Goal: Task Accomplishment & Management: Complete application form

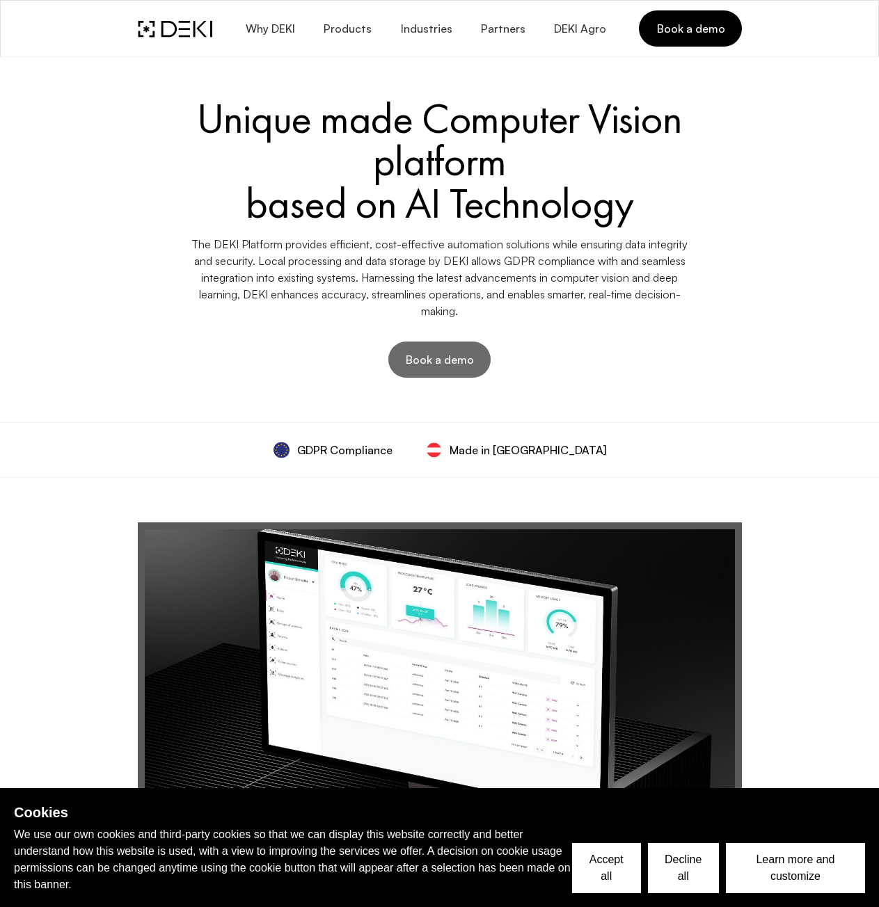
click at [430, 365] on span "Book a demo" at bounding box center [439, 359] width 69 height 15
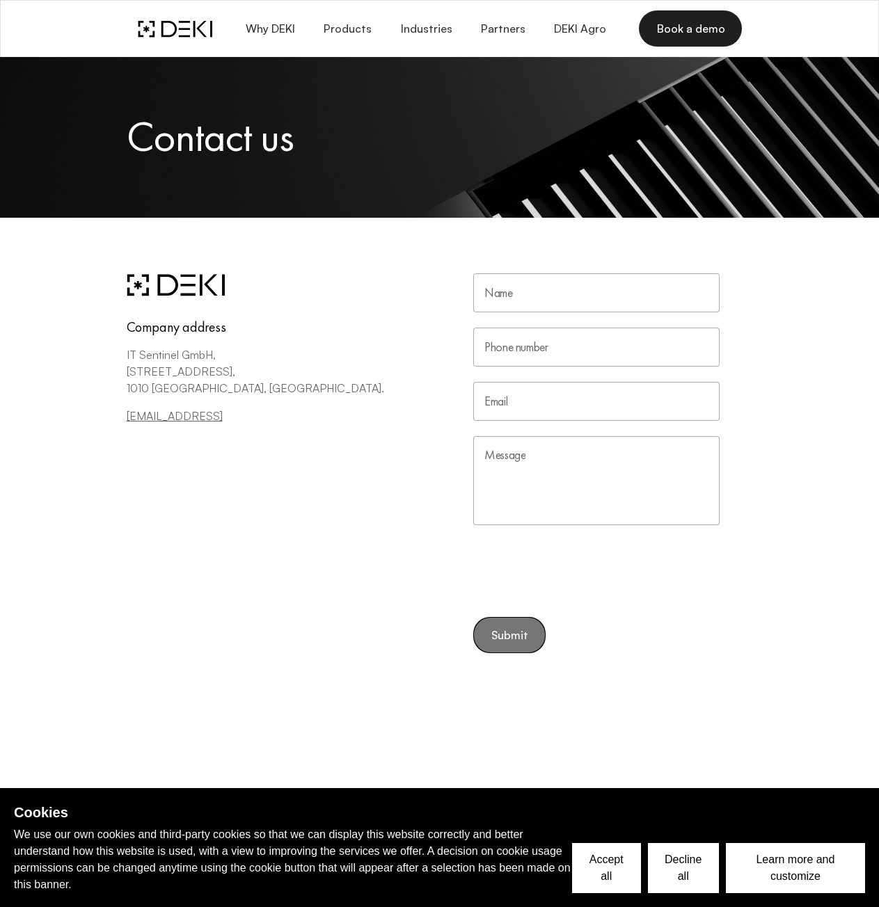
click at [506, 306] on input "Name" at bounding box center [596, 292] width 246 height 39
type input "[PERSON_NAME]"
type input "6613639556"
type input "[EMAIL_ADDRESS][DOMAIN_NAME]"
click at [506, 634] on form "Name [PERSON_NAME] Name Phone number [PHONE_NUMBER] Phone number Email [EMAIL_A…" at bounding box center [596, 463] width 246 height 380
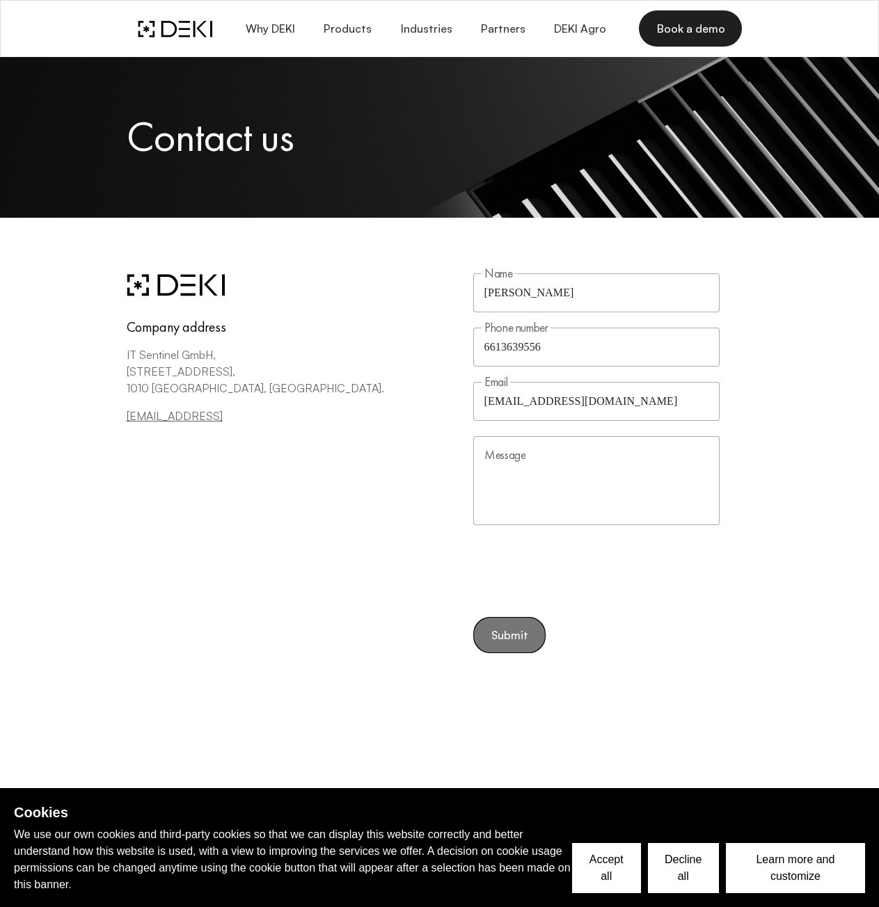
click at [515, 636] on form "Name [PERSON_NAME] Name Phone number [PHONE_NUMBER] Phone number Email [EMAIL_A…" at bounding box center [596, 463] width 246 height 380
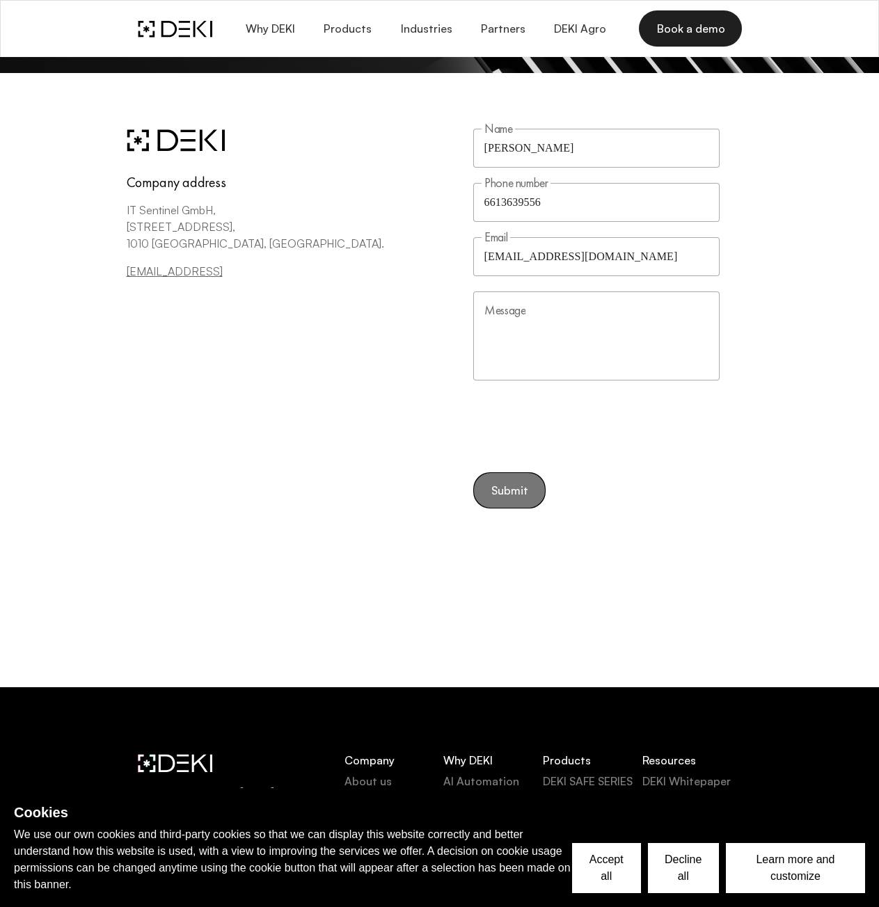
scroll to position [139, 0]
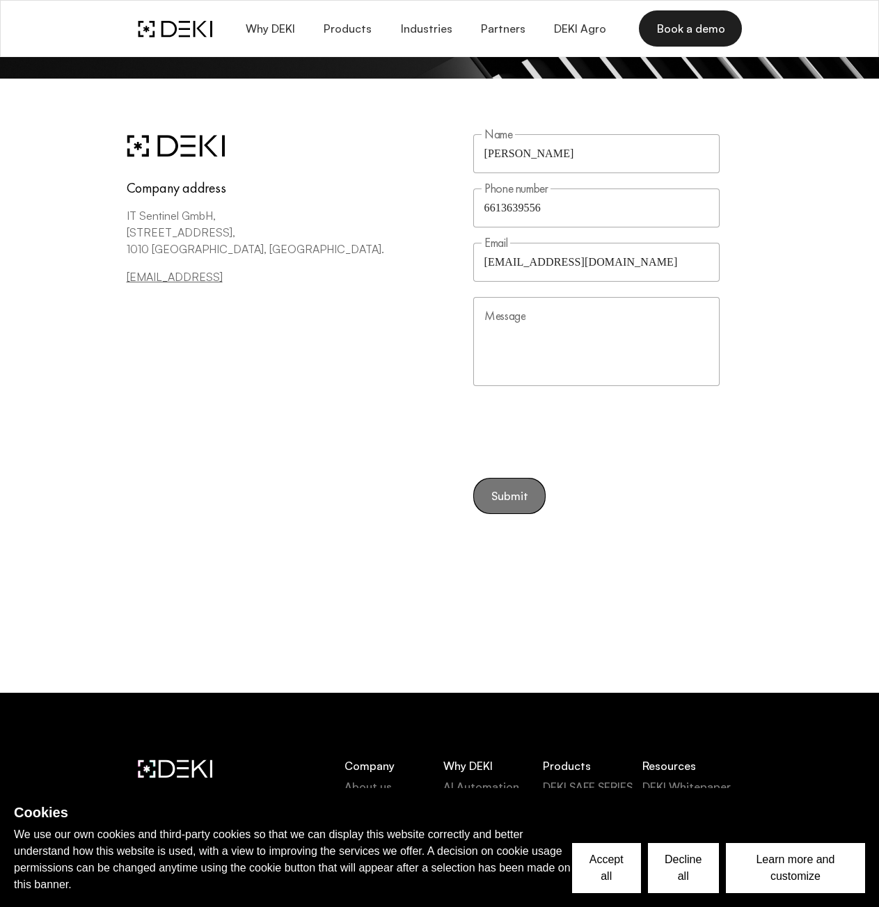
click at [538, 337] on textarea "Message" at bounding box center [596, 341] width 246 height 89
click at [511, 495] on form "Name [PERSON_NAME] Name Phone number [PHONE_NUMBER] Phone number Email [EMAIL_A…" at bounding box center [596, 324] width 246 height 380
click at [563, 337] on textarea "Message" at bounding box center [596, 341] width 246 height 89
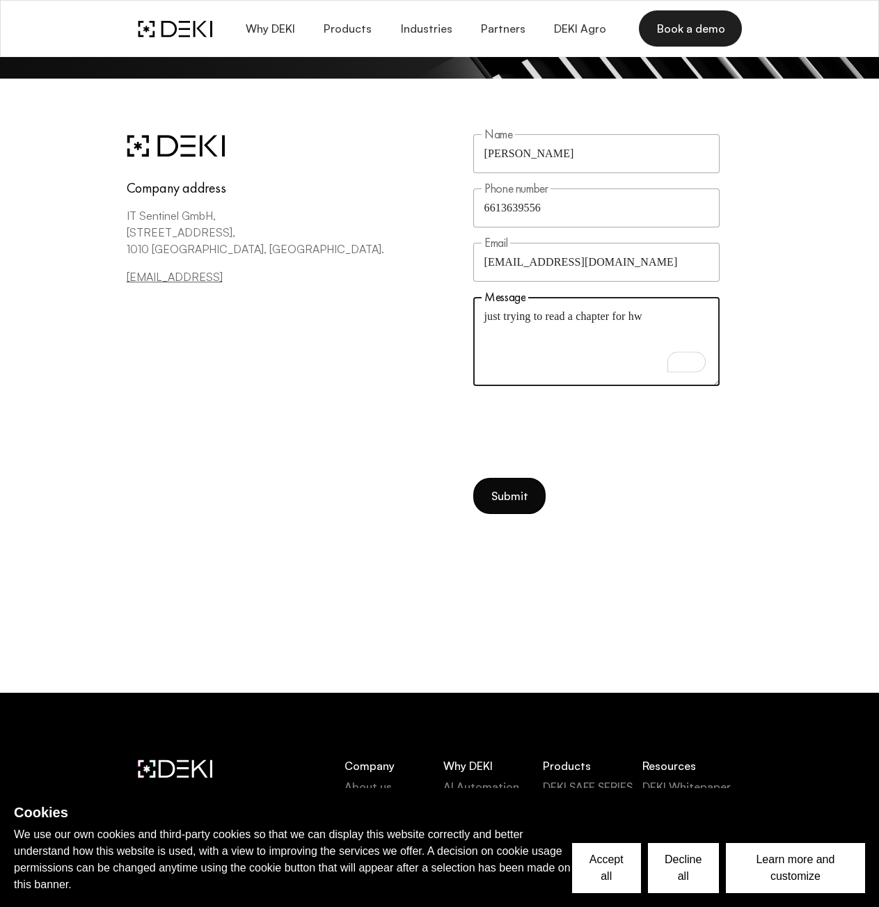
type textarea "just trying to read a chapter for hw"
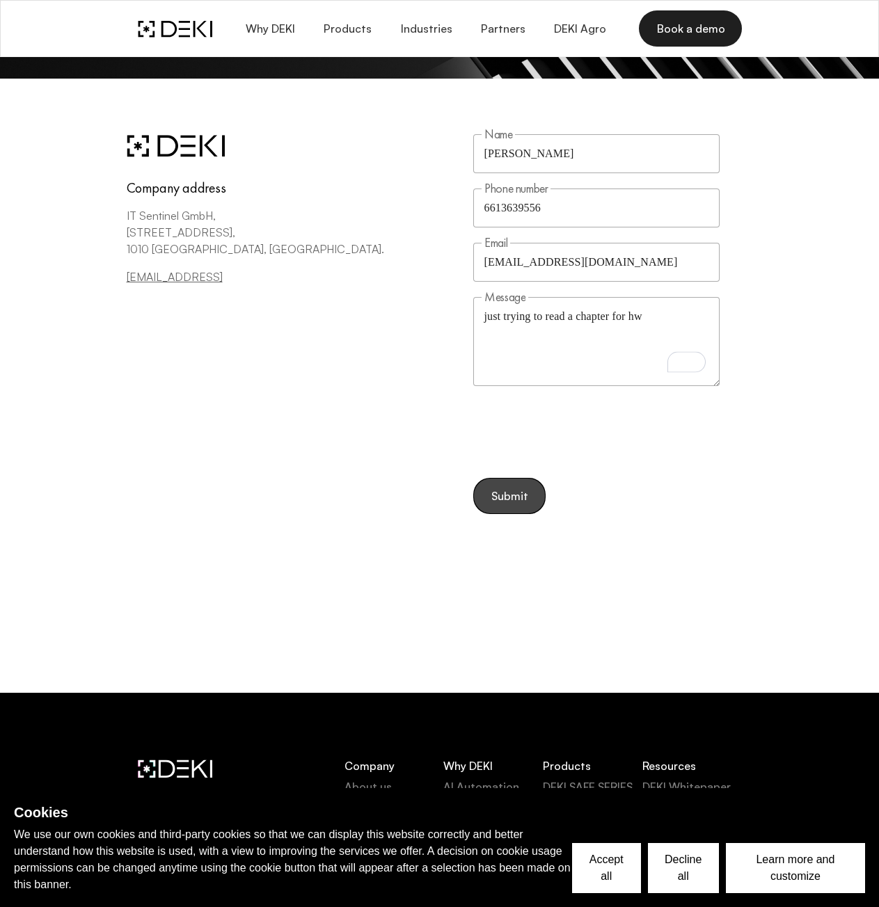
click at [499, 490] on span "Submit" at bounding box center [509, 496] width 38 height 13
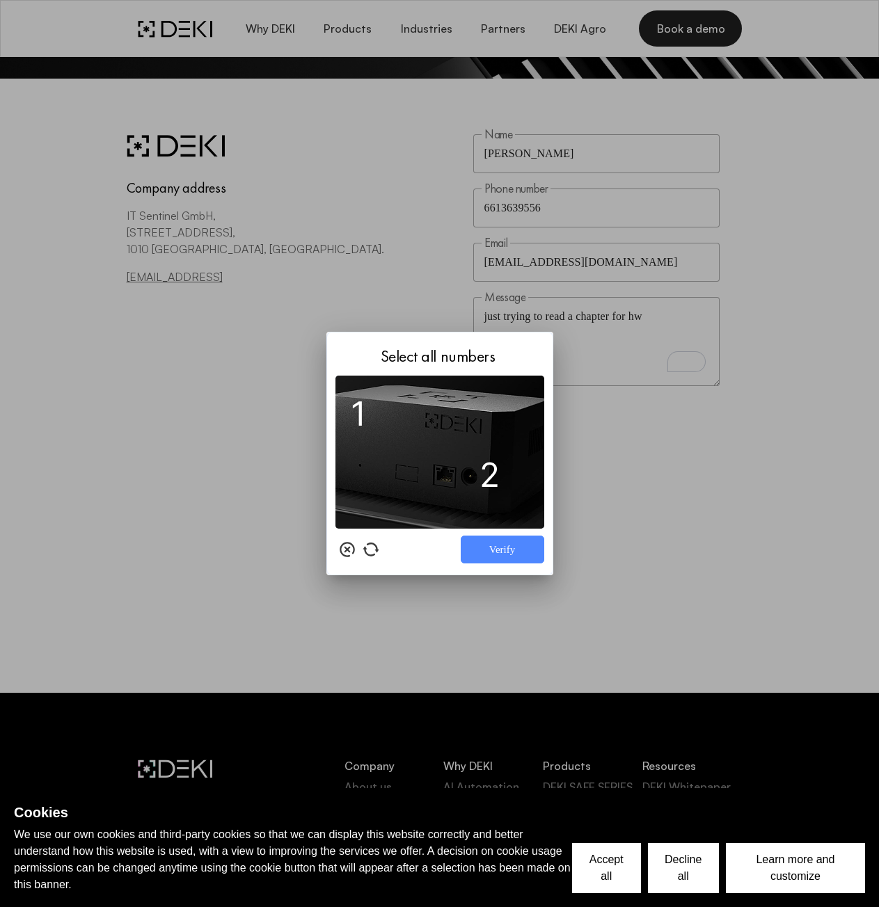
click at [359, 418] on img at bounding box center [439, 452] width 209 height 153
click at [486, 485] on img at bounding box center [439, 452] width 209 height 153
click at [487, 544] on button "Verify" at bounding box center [502, 550] width 83 height 28
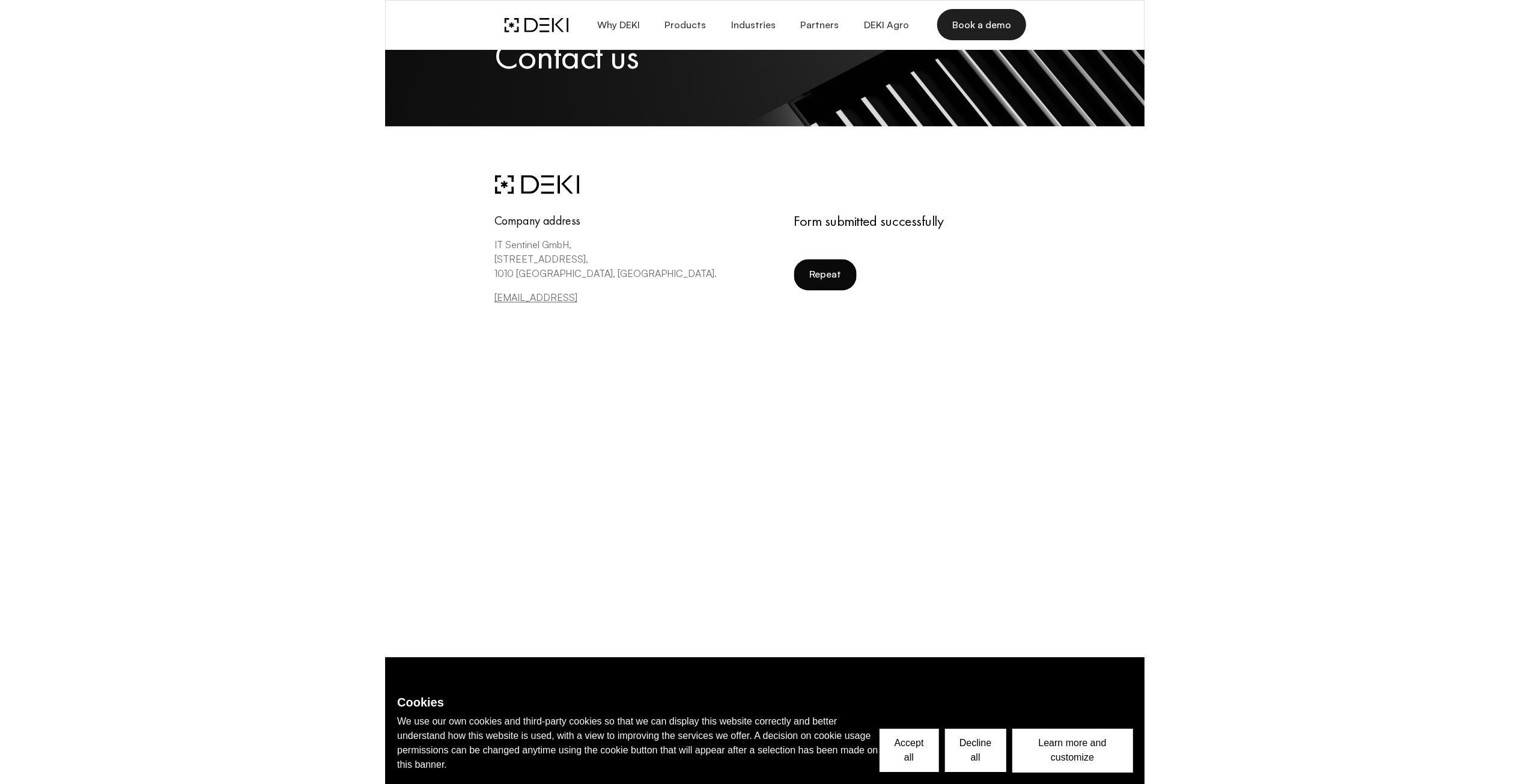
scroll to position [60, 0]
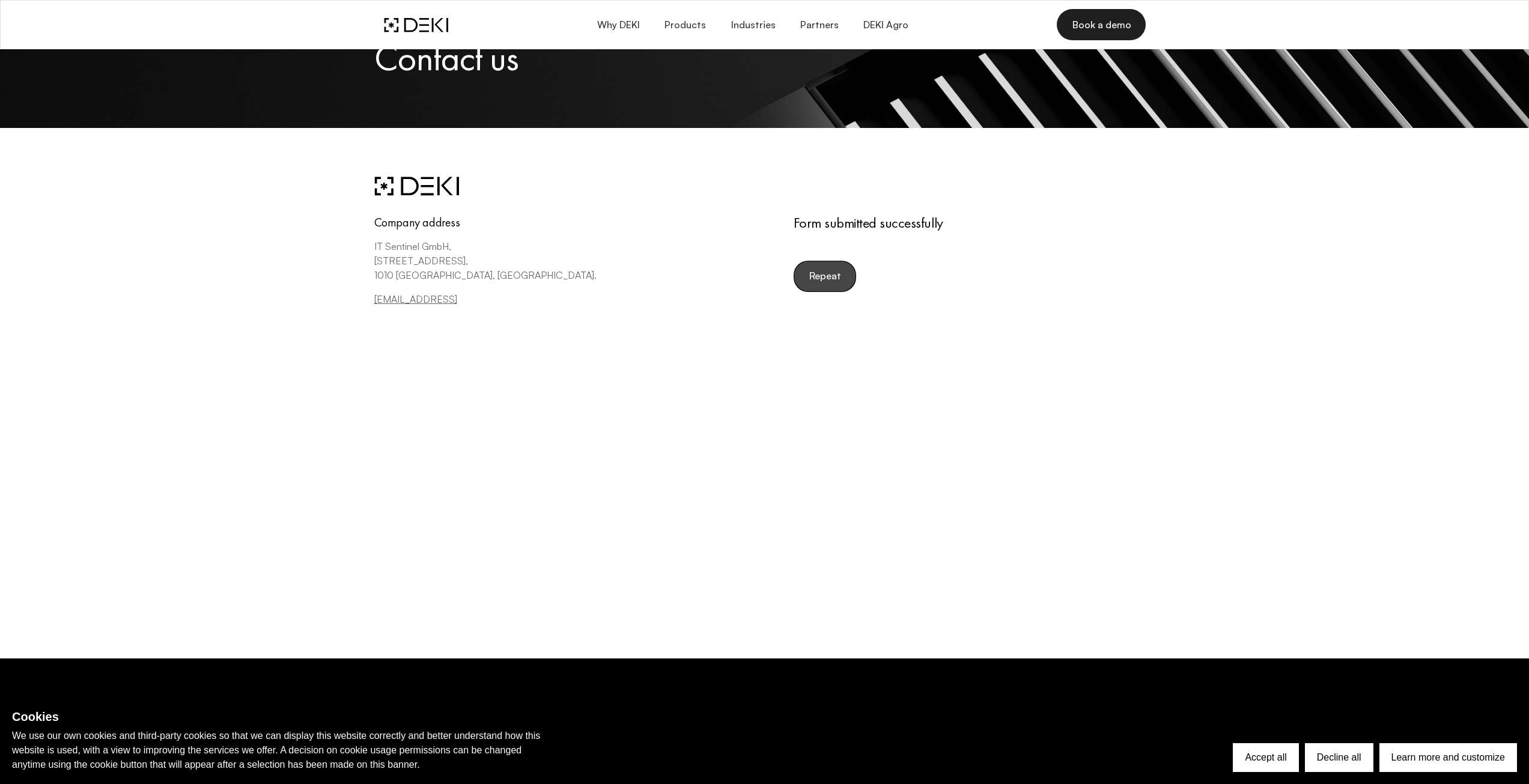
click at [758, 267] on button "Repeat" at bounding box center [825, 276] width 62 height 31
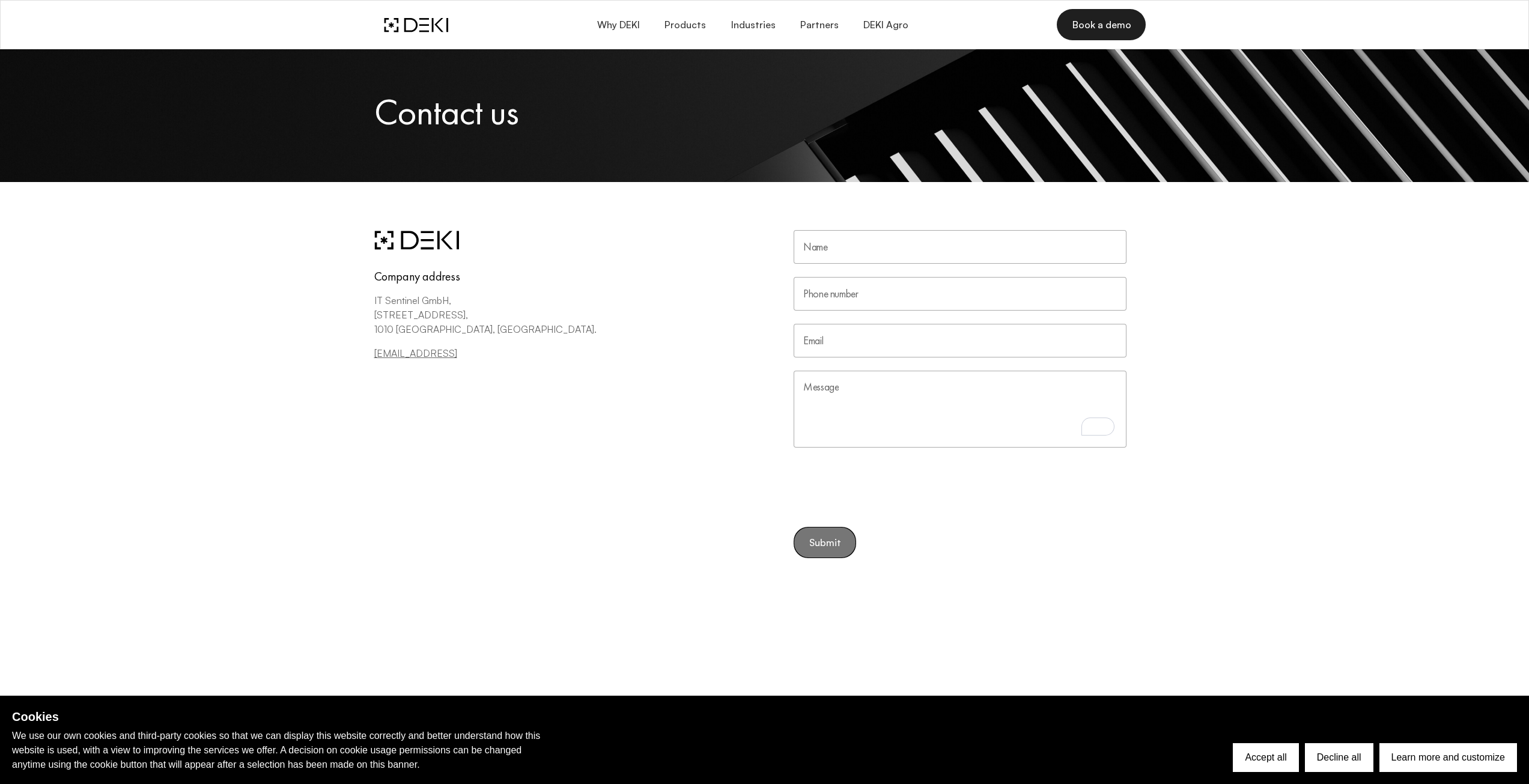
scroll to position [0, 0]
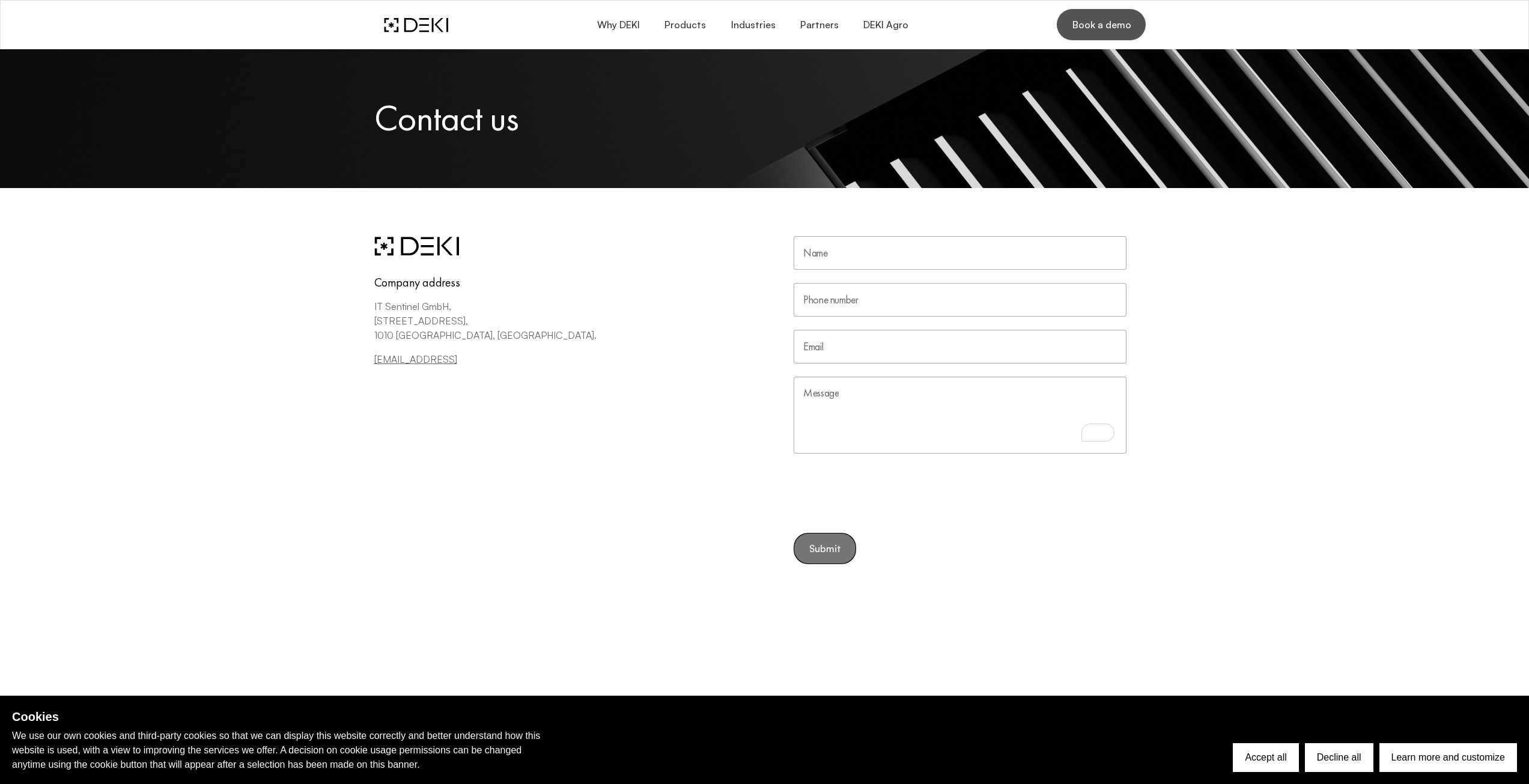
click at [758, 30] on span "Book a demo" at bounding box center [1101, 24] width 60 height 13
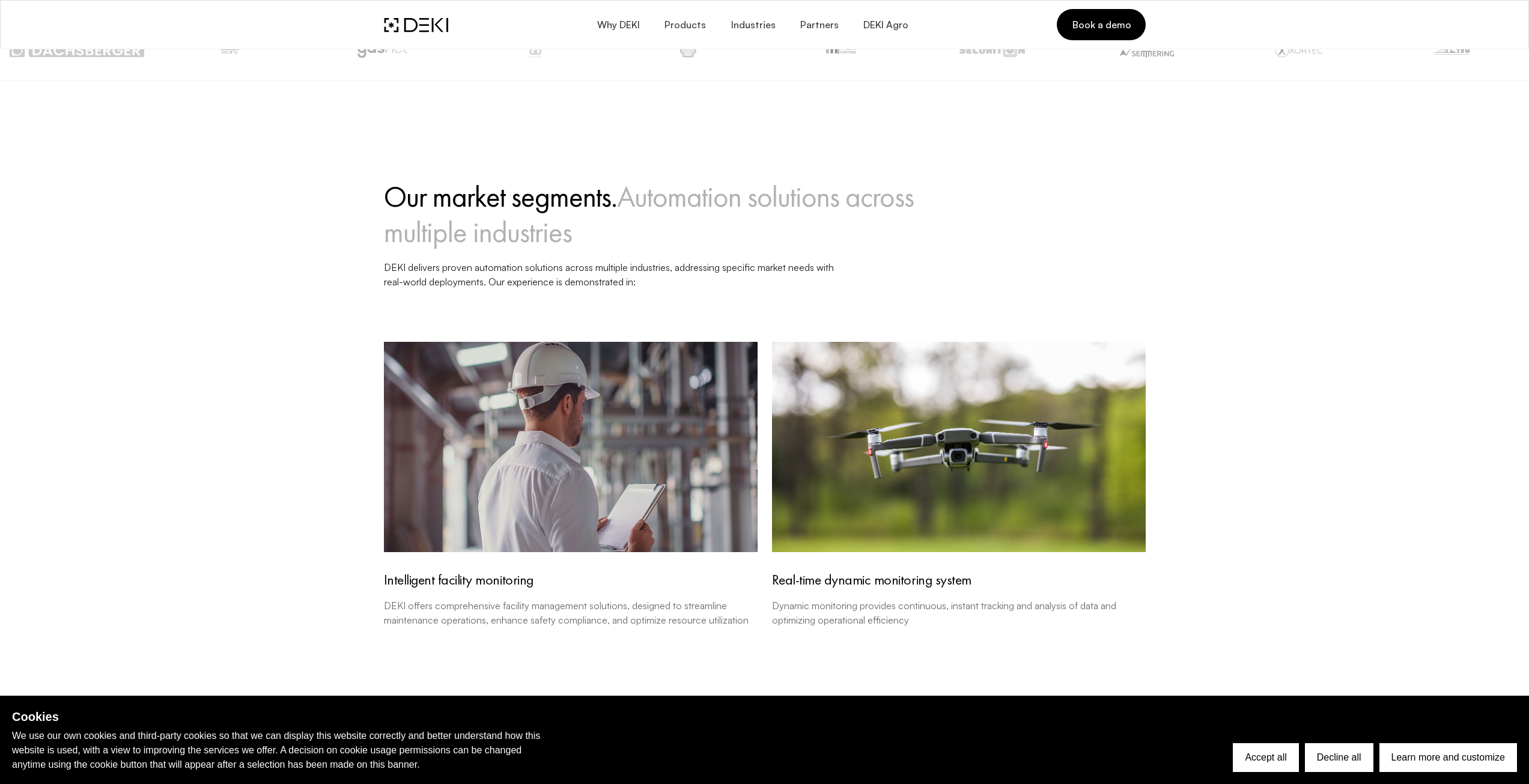
scroll to position [1081, 0]
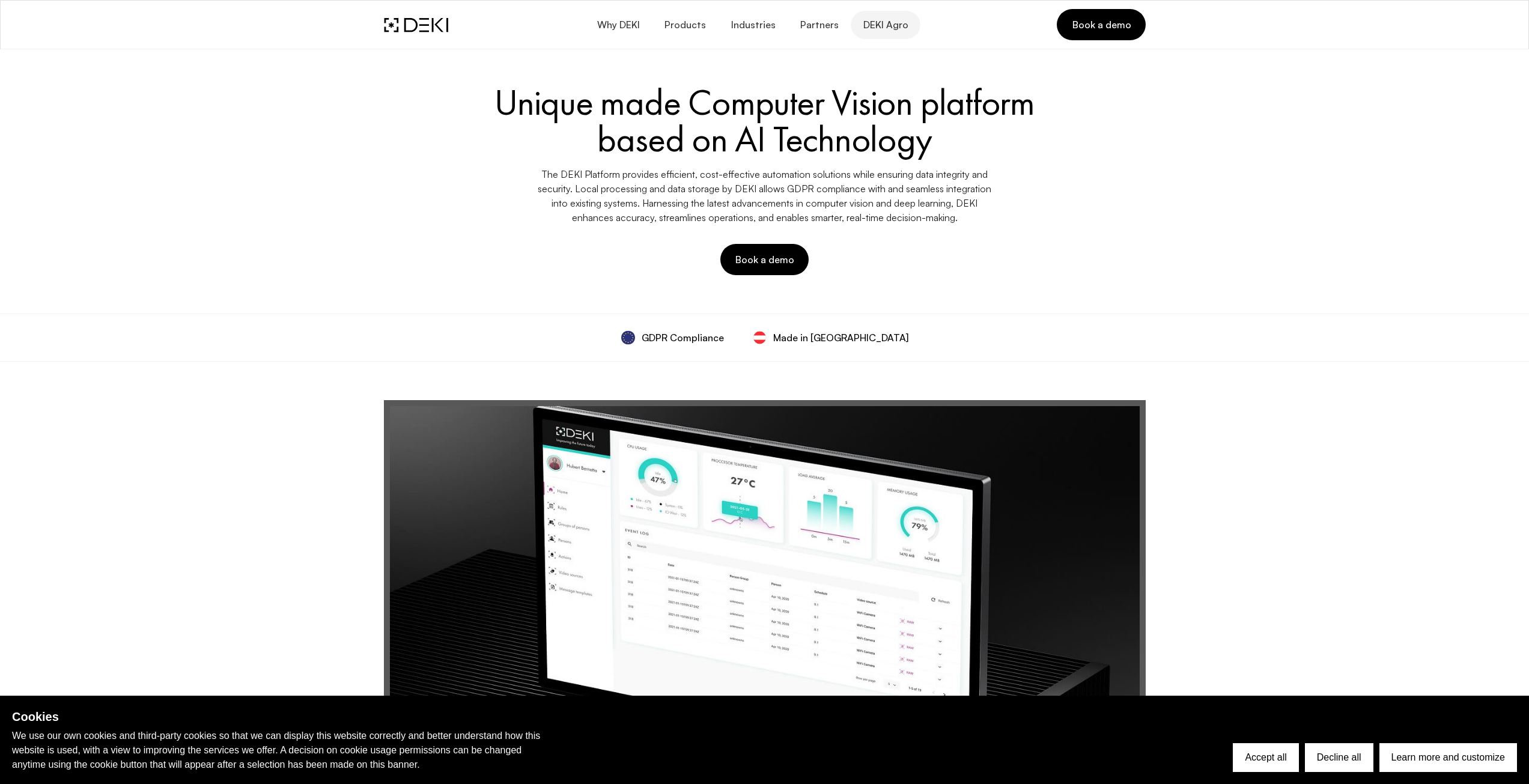
click at [880, 27] on span "DEKI Agro" at bounding box center [885, 24] width 46 height 11
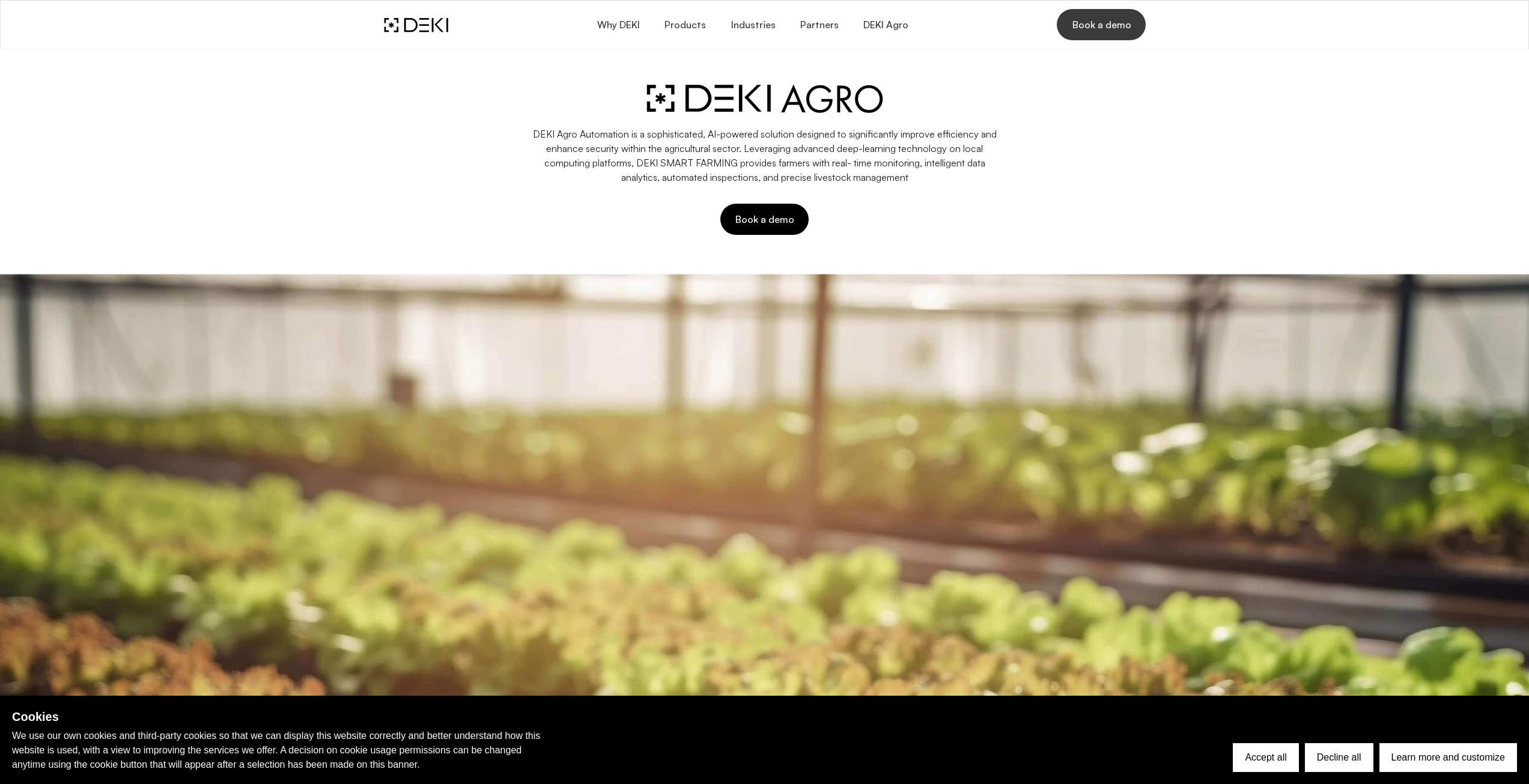
click at [1083, 28] on span "Book a demo" at bounding box center [1101, 24] width 60 height 13
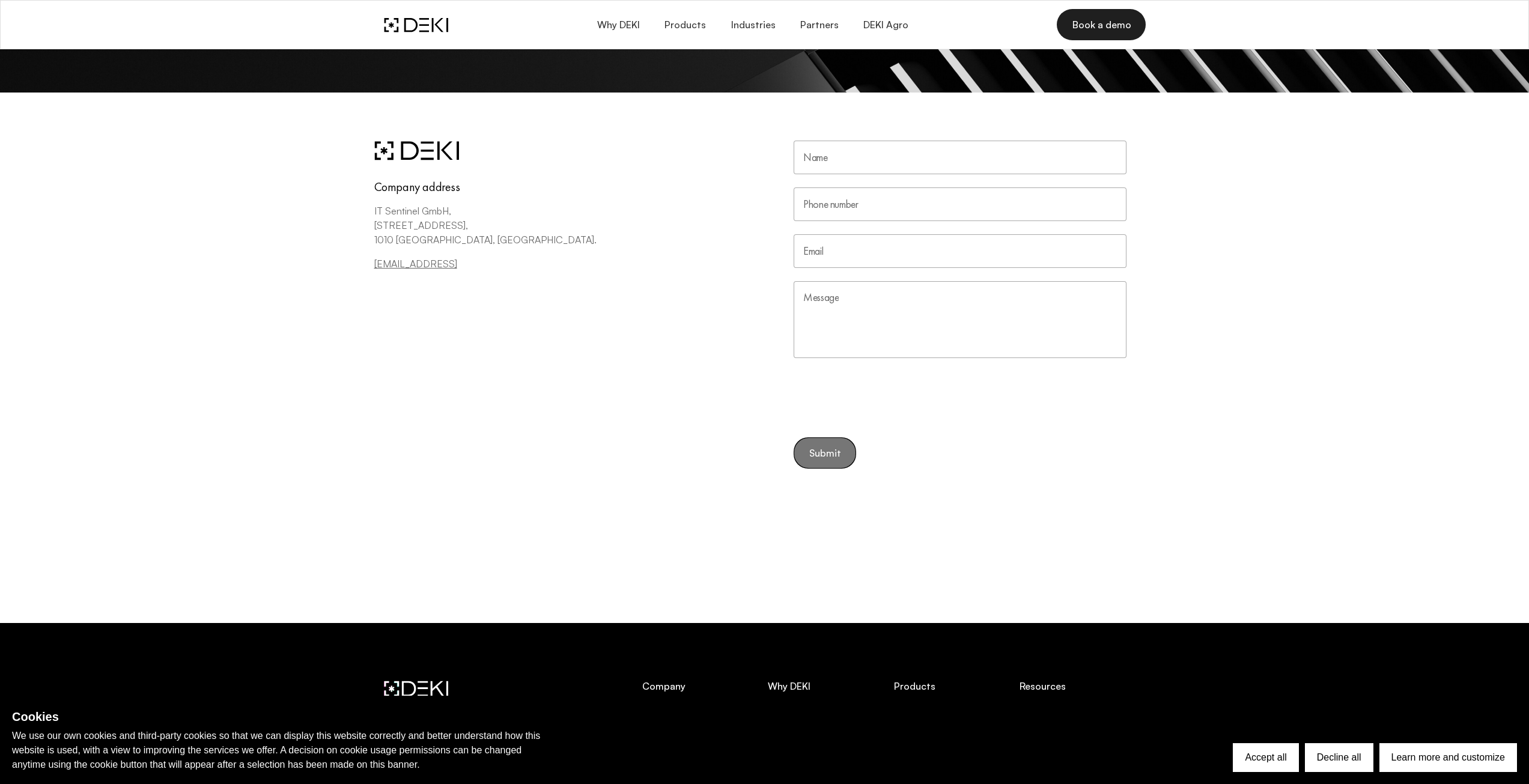
scroll to position [120, 0]
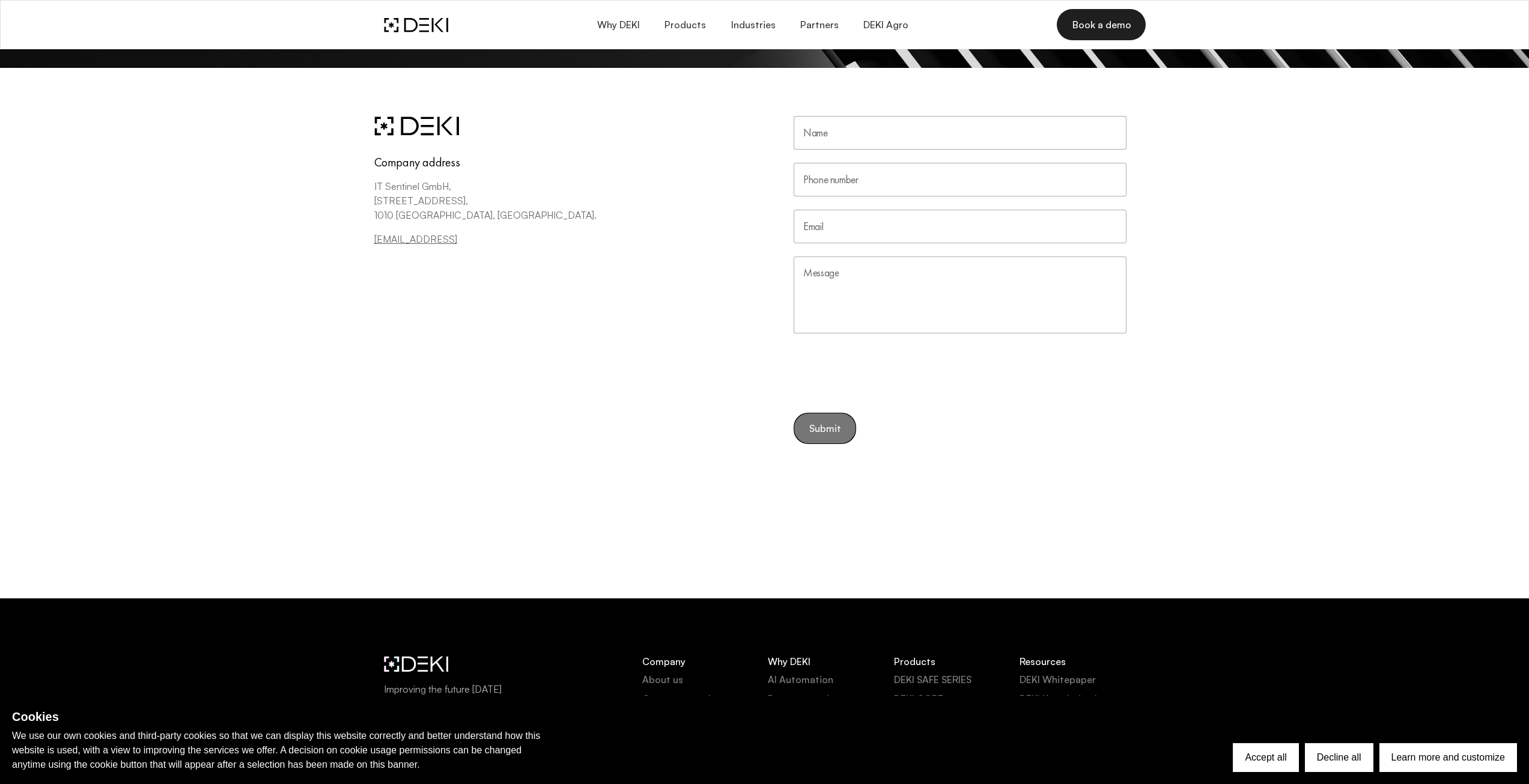
click at [405, 238] on link "[EMAIL_ADDRESS]" at bounding box center [416, 239] width 83 height 12
click at [676, 166] on h3 "Company address" at bounding box center [569, 167] width 390 height 24
